Goal: Find specific page/section: Find specific page/section

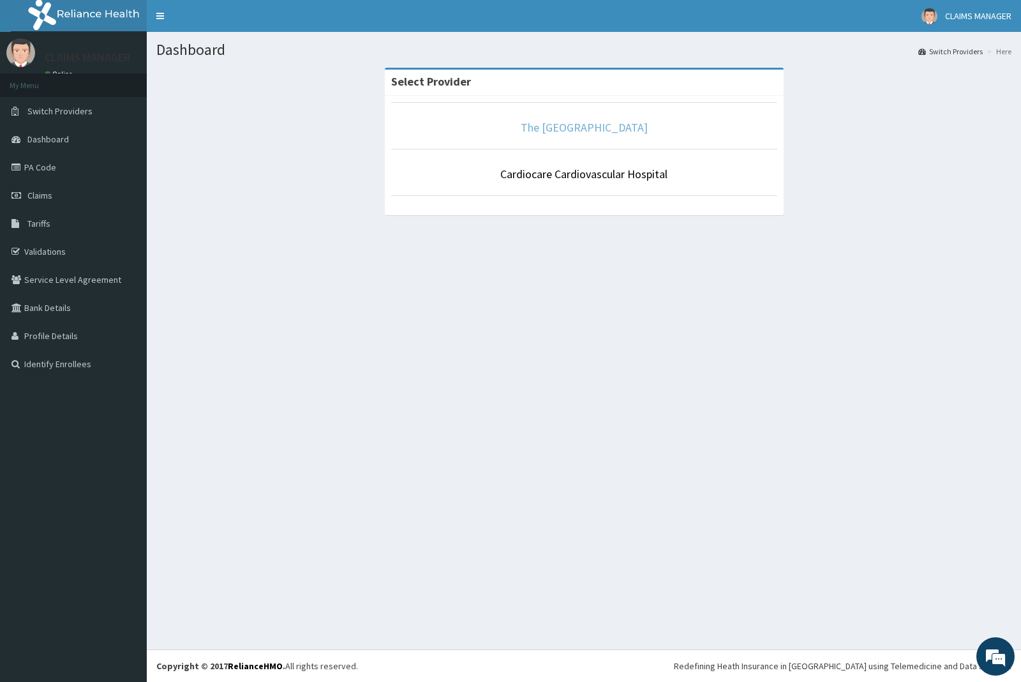
drag, startPoint x: 627, startPoint y: 132, endPoint x: 627, endPoint y: 124, distance: 7.7
click at [627, 131] on link "The [GEOGRAPHIC_DATA]" at bounding box center [584, 127] width 127 height 15
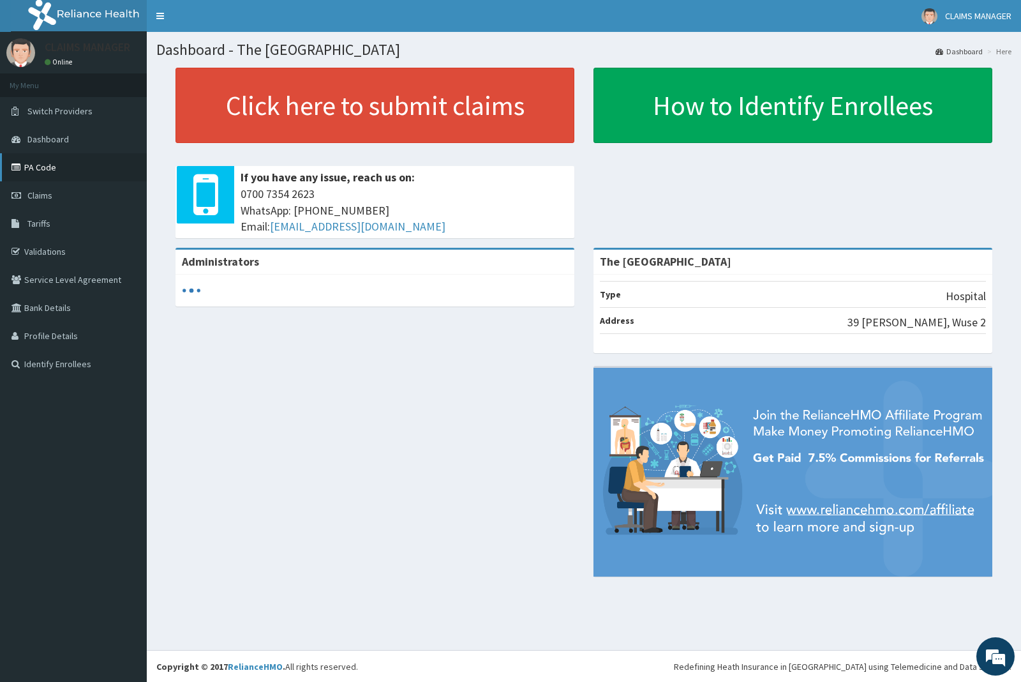
click at [35, 167] on link "PA Code" at bounding box center [73, 167] width 147 height 28
